Goal: Task Accomplishment & Management: Manage account settings

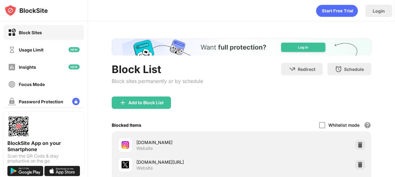
scroll to position [91, 0]
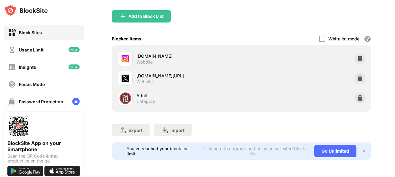
click at [361, 73] on div "[DOMAIN_NAME][URL] Website" at bounding box center [241, 79] width 252 height 20
click at [358, 75] on img at bounding box center [360, 78] width 6 height 6
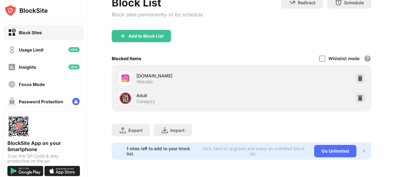
scroll to position [0, 0]
click at [142, 35] on div "Add to Block List" at bounding box center [141, 36] width 59 height 12
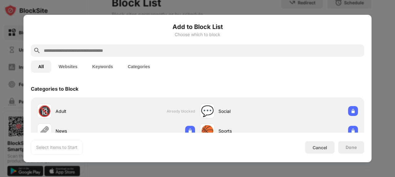
click at [140, 49] on input "text" at bounding box center [202, 50] width 319 height 7
paste input "**********"
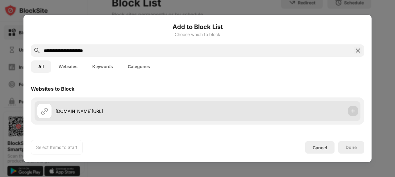
type input "**********"
drag, startPoint x: 348, startPoint y: 113, endPoint x: 349, endPoint y: 119, distance: 6.9
click at [350, 113] on img at bounding box center [353, 111] width 6 height 6
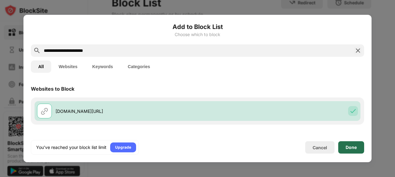
click at [355, 145] on div "Done" at bounding box center [351, 147] width 26 height 12
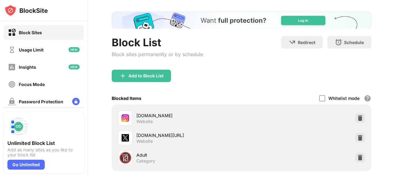
scroll to position [91, 0]
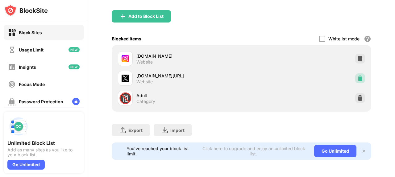
click at [357, 75] on img at bounding box center [360, 78] width 6 height 6
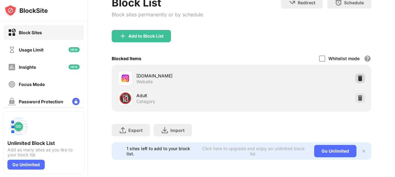
drag, startPoint x: 356, startPoint y: 73, endPoint x: 340, endPoint y: 68, distance: 16.4
click at [357, 75] on img at bounding box center [360, 78] width 6 height 6
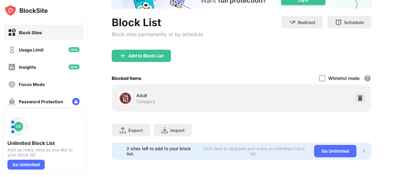
scroll to position [51, 0]
